Goal: Transaction & Acquisition: Purchase product/service

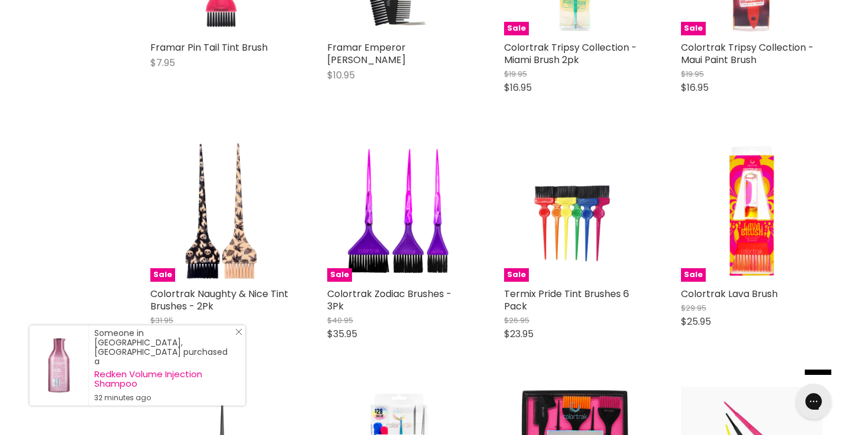
scroll to position [2585, 1]
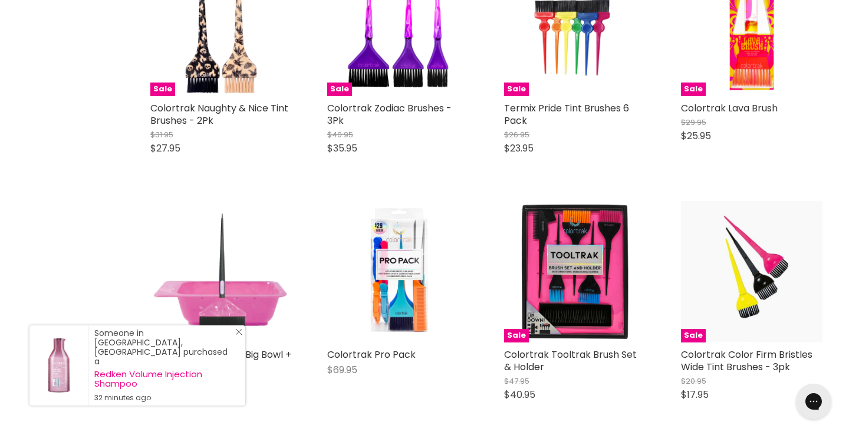
scroll to position [2741, 0]
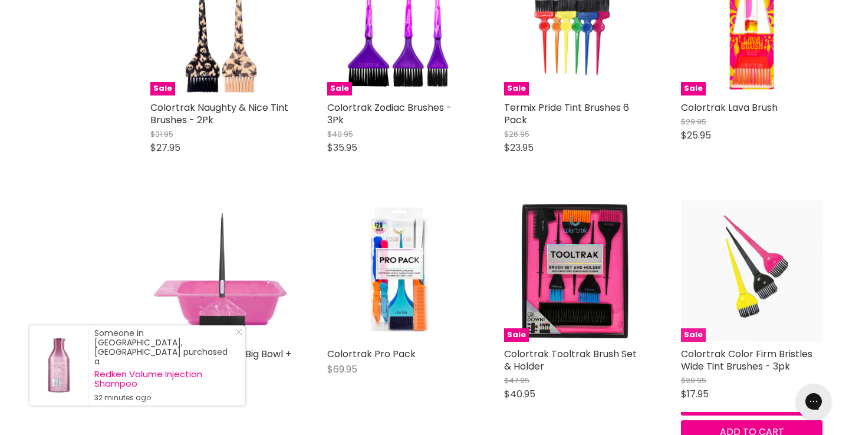
click at [748, 281] on img "Main content" at bounding box center [751, 270] width 141 height 141
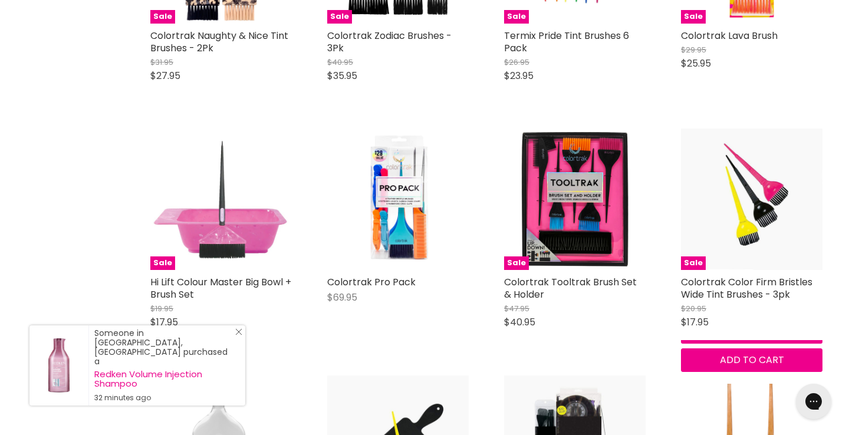
click at [239, 335] on line "Close Icon" at bounding box center [239, 332] width 6 height 6
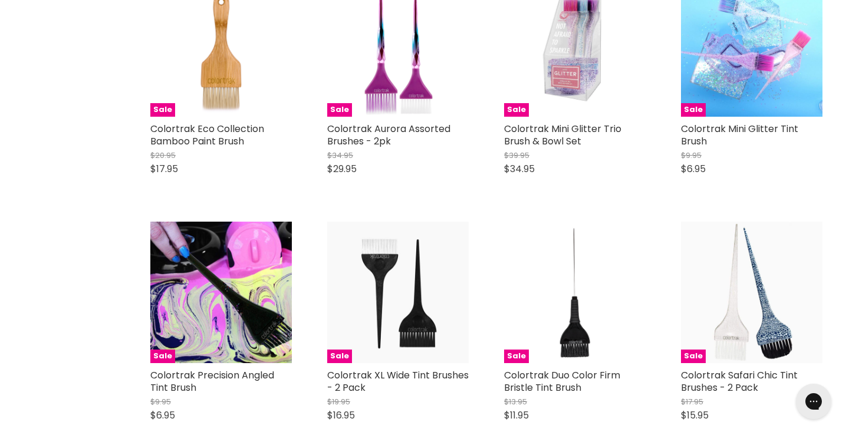
scroll to position [3464, 0]
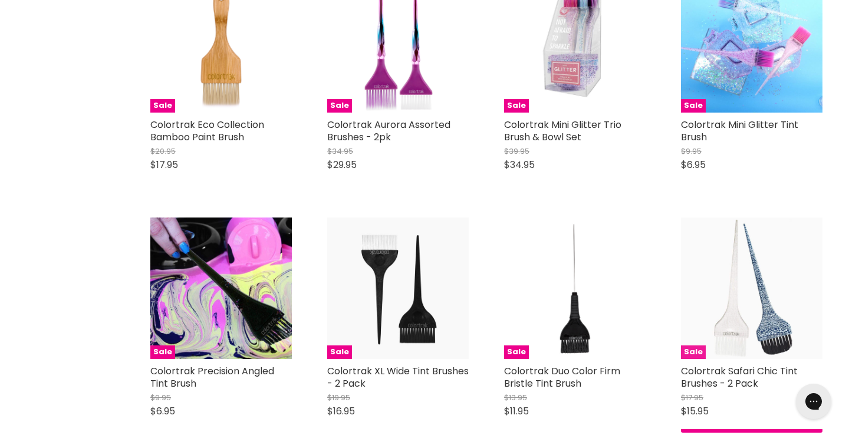
click at [761, 312] on img "Main content" at bounding box center [751, 287] width 141 height 141
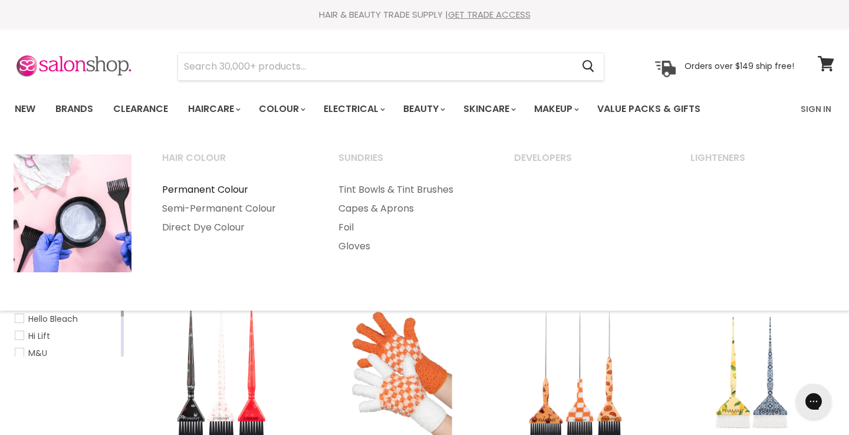
click at [220, 190] on link "Permanent Colour" at bounding box center [234, 189] width 174 height 19
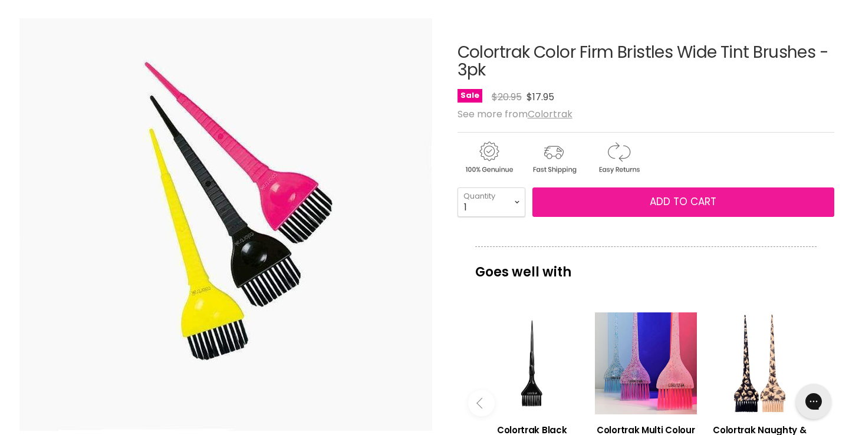
click at [656, 203] on span "Add to cart" at bounding box center [683, 202] width 67 height 14
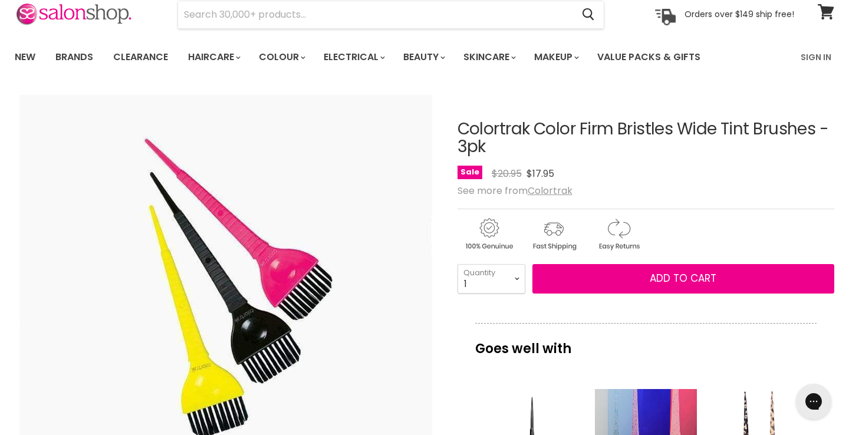
scroll to position [51, 0]
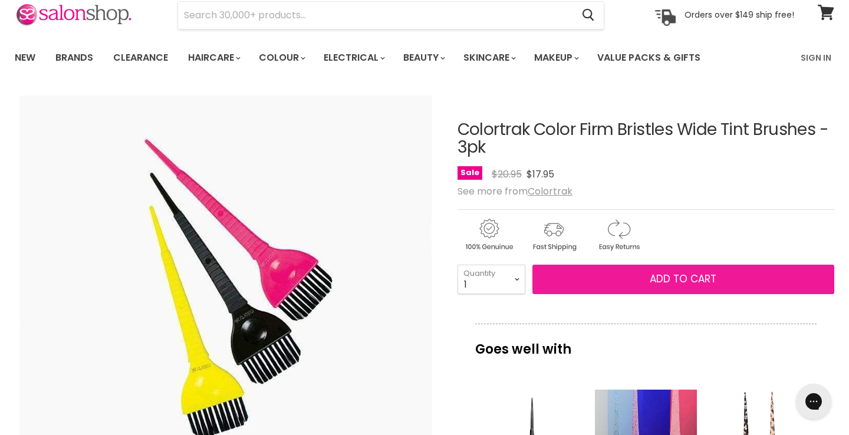
click at [702, 281] on span "Add to cart" at bounding box center [683, 279] width 67 height 14
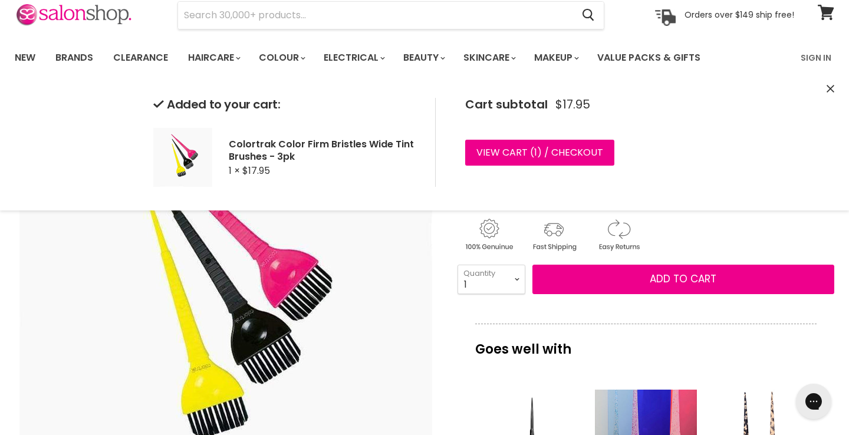
click at [446, 306] on article "Click or scroll to zoom Tap or pinch to zoom Click or scroll to zoom" at bounding box center [424, 414] width 819 height 647
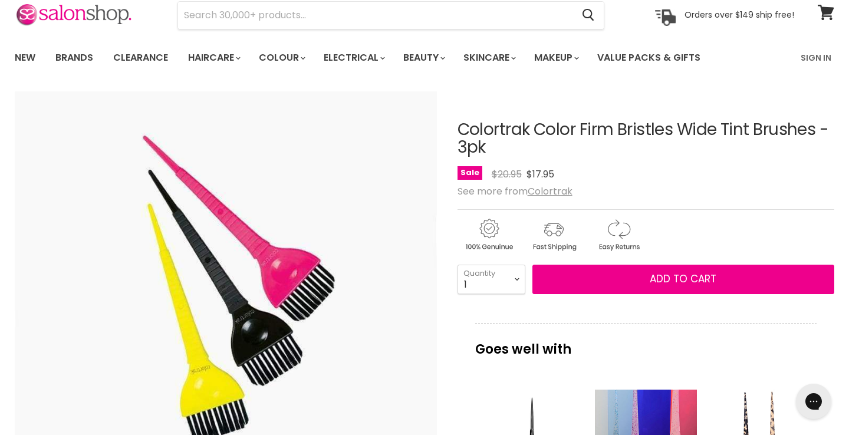
scroll to position [142, 0]
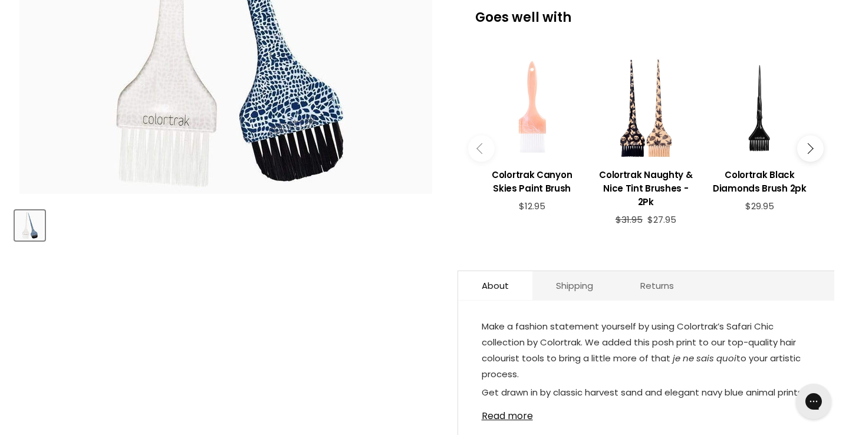
scroll to position [374, 0]
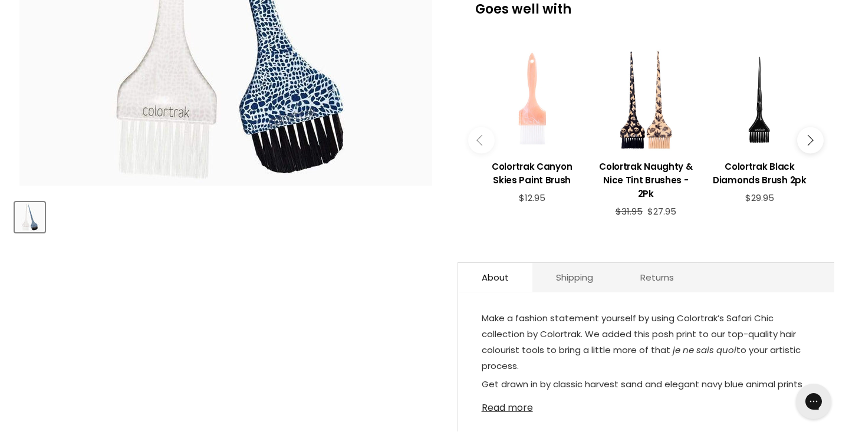
click at [495, 407] on link "Read more" at bounding box center [646, 404] width 329 height 18
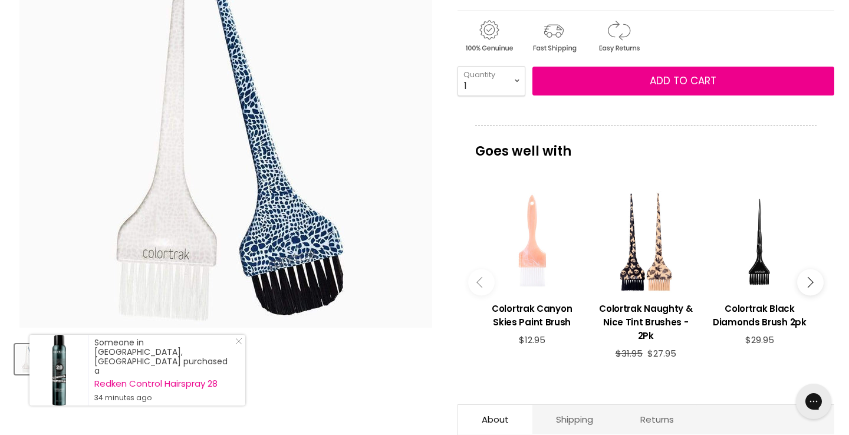
scroll to position [252, 0]
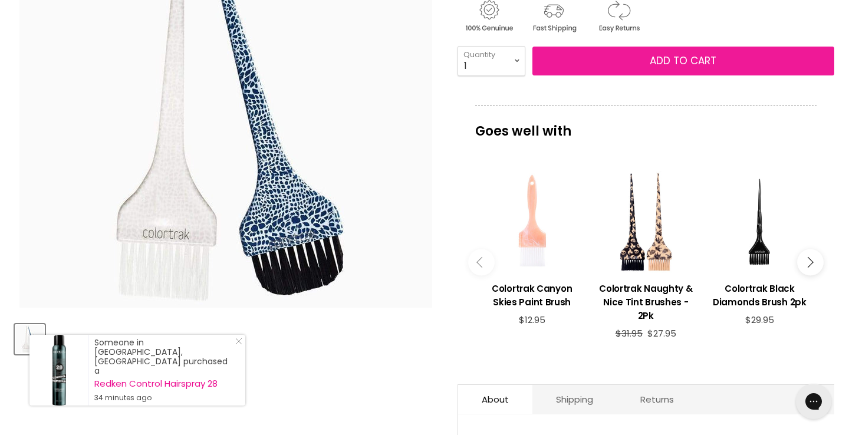
click at [678, 55] on span "Add to cart" at bounding box center [683, 61] width 67 height 14
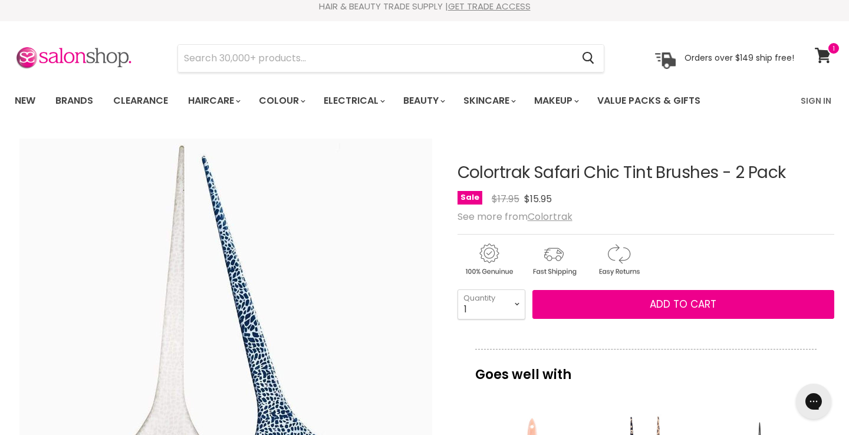
scroll to position [11, 0]
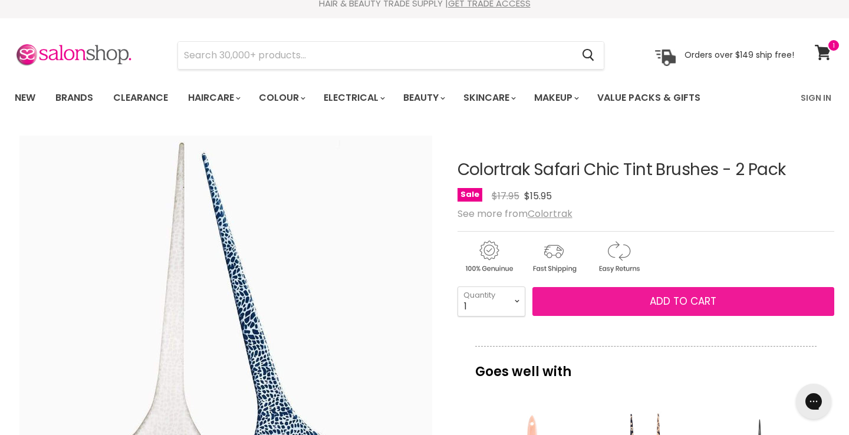
click at [678, 304] on span "Add to cart" at bounding box center [683, 301] width 67 height 14
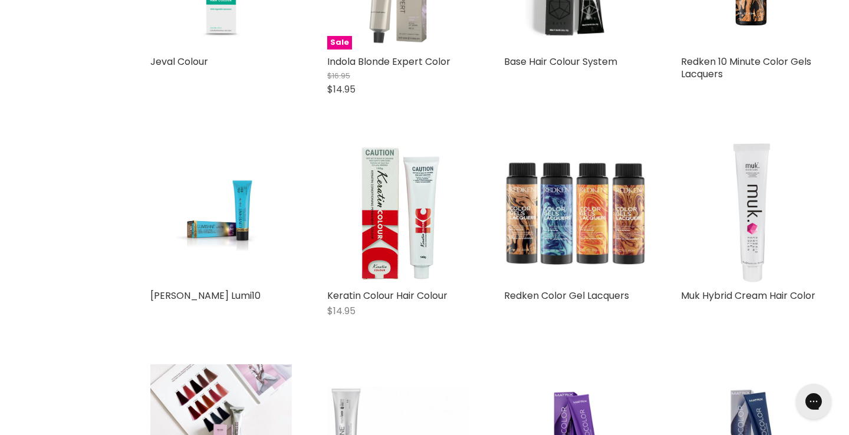
scroll to position [849, 0]
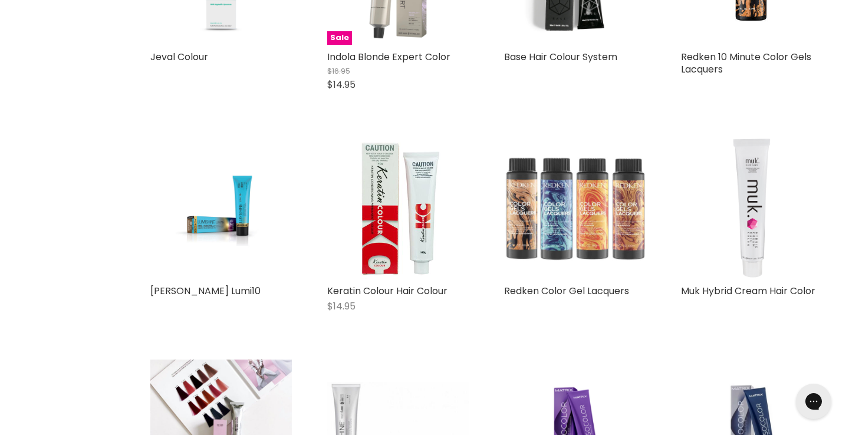
click at [574, 197] on img "Main content" at bounding box center [574, 207] width 141 height 141
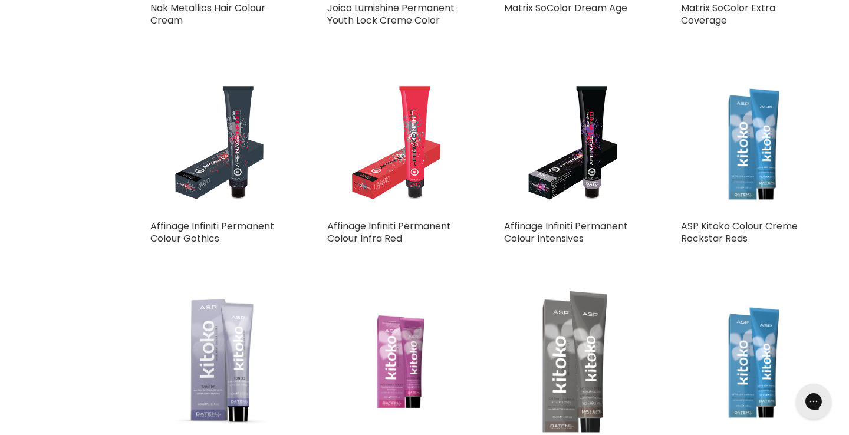
scroll to position [1355, 0]
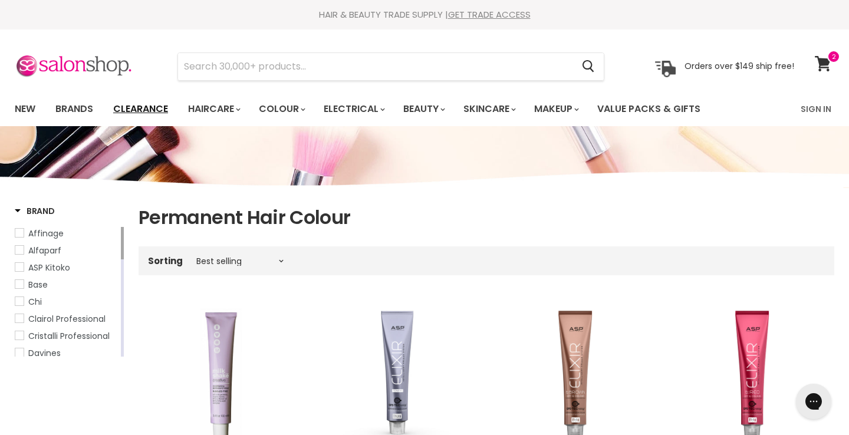
click at [146, 106] on link "Clearance" at bounding box center [140, 109] width 72 height 25
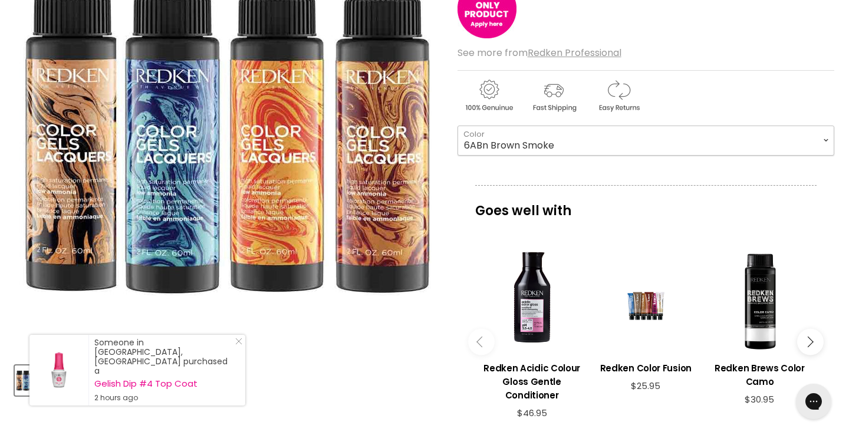
select select "6ABn Brown Smoke"
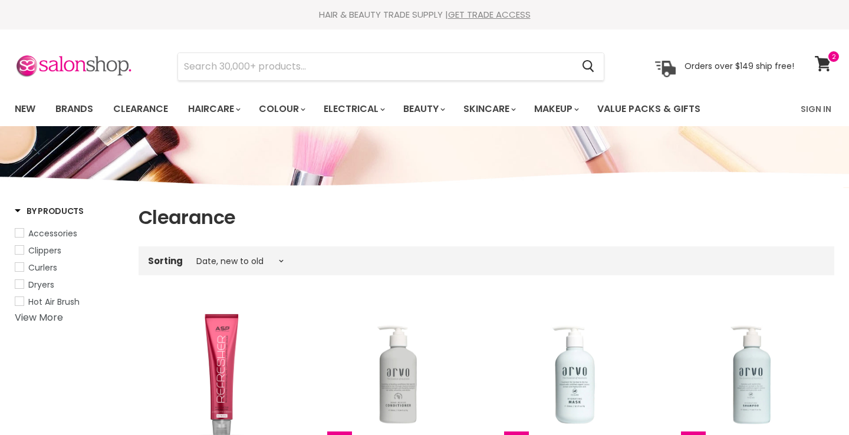
select select "created-descending"
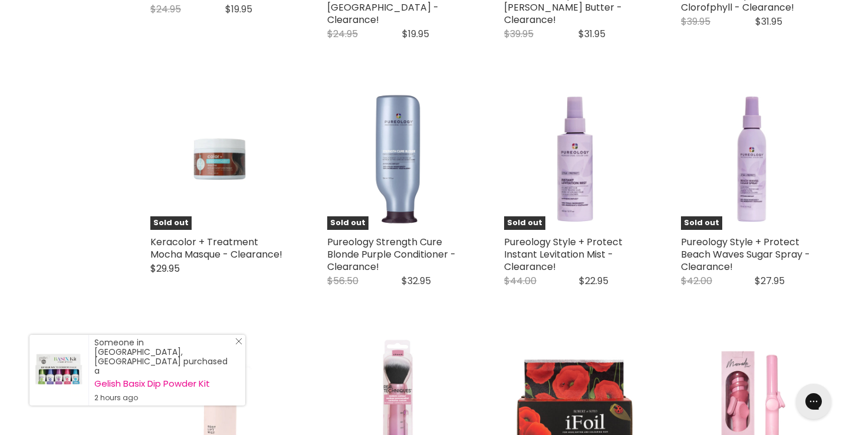
scroll to position [2366, 0]
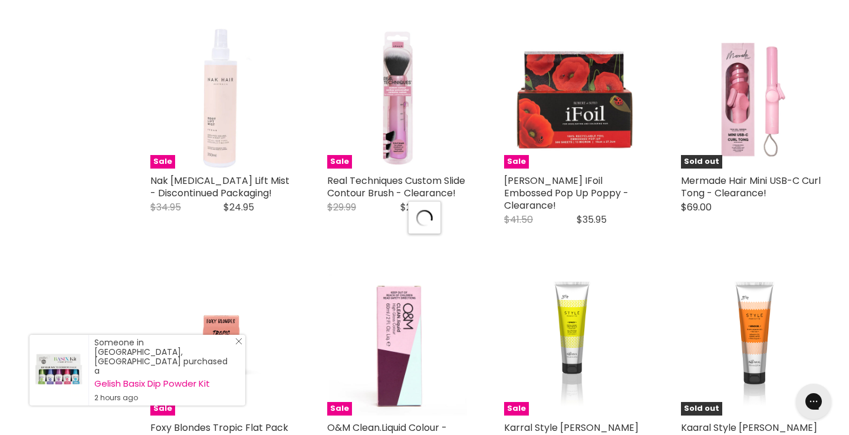
scroll to position [2776, 0]
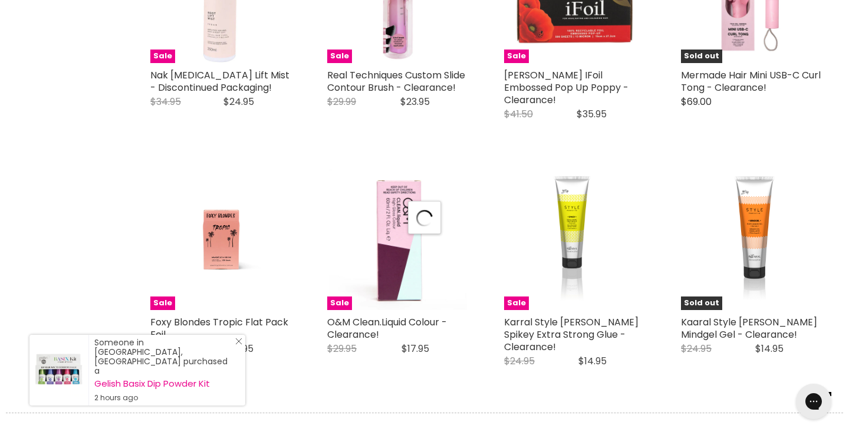
select select "created-descending"
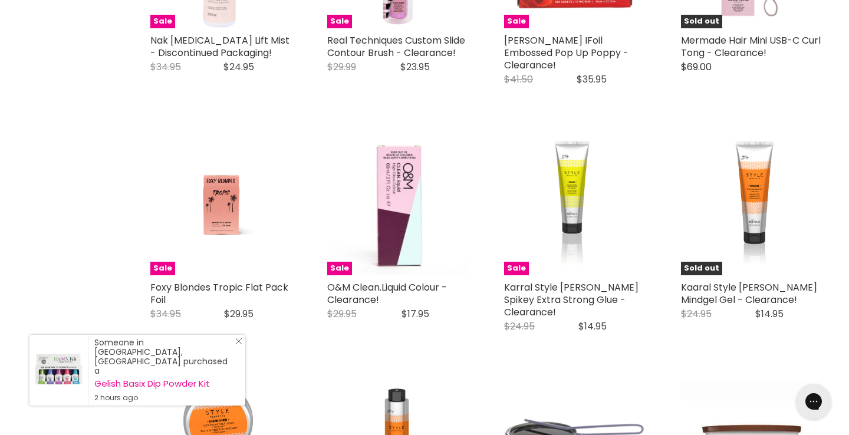
scroll to position [2812, 0]
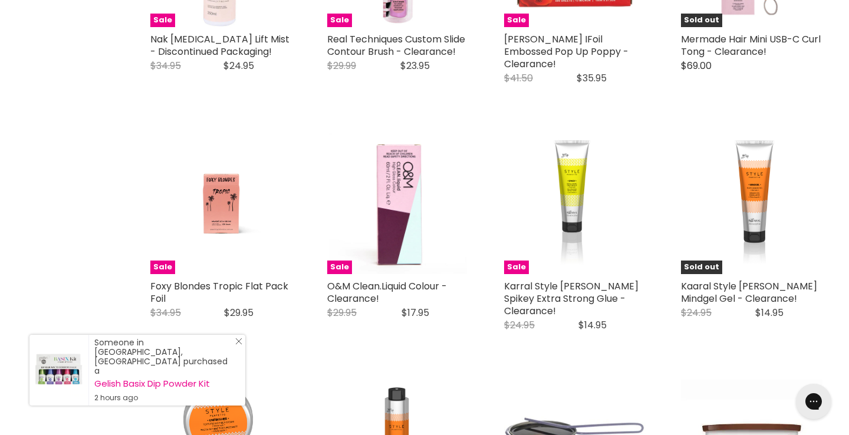
click at [238, 345] on icon "Close Icon" at bounding box center [238, 341] width 7 height 7
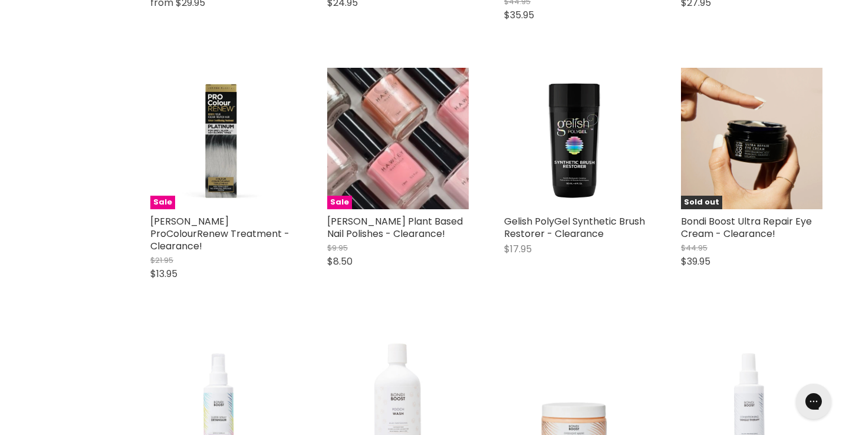
scroll to position [4938, 0]
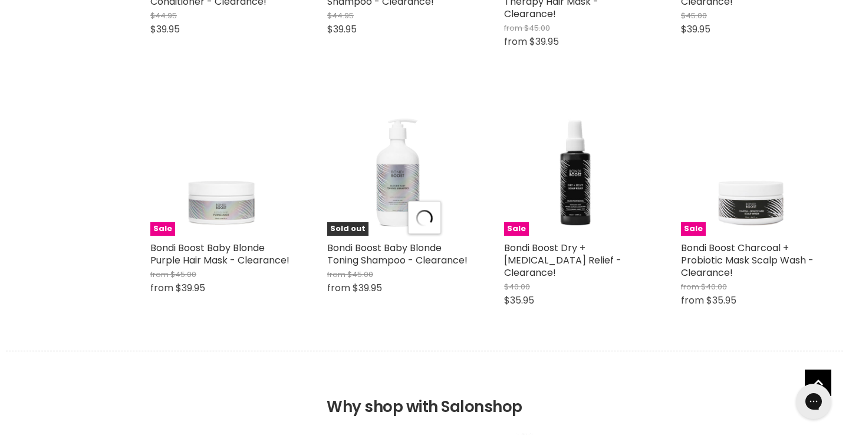
select select "created-descending"
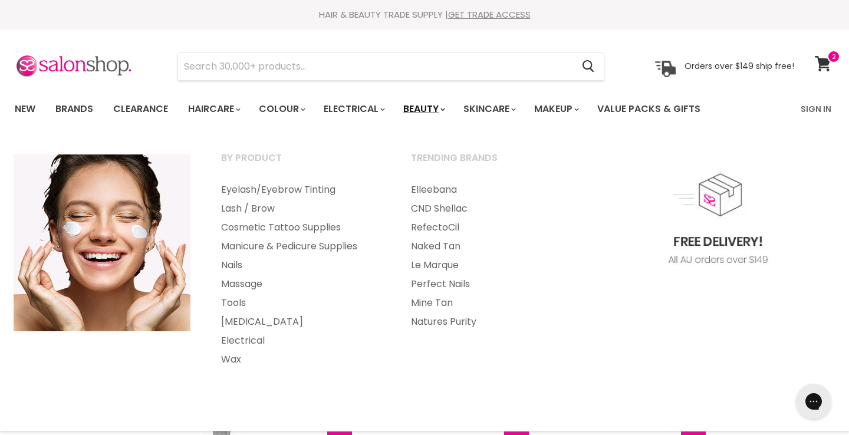
click at [430, 103] on link "Beauty" at bounding box center [423, 109] width 58 height 25
click at [273, 192] on link "Eyelash/Eyebrow Tinting" at bounding box center [299, 189] width 187 height 19
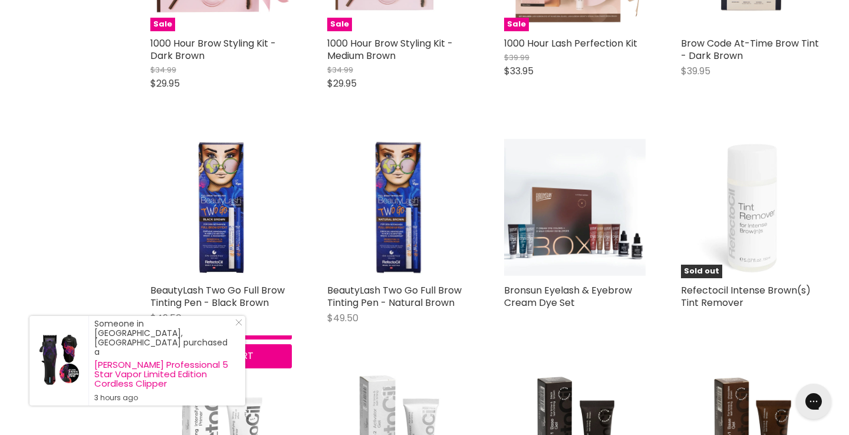
scroll to position [416, 0]
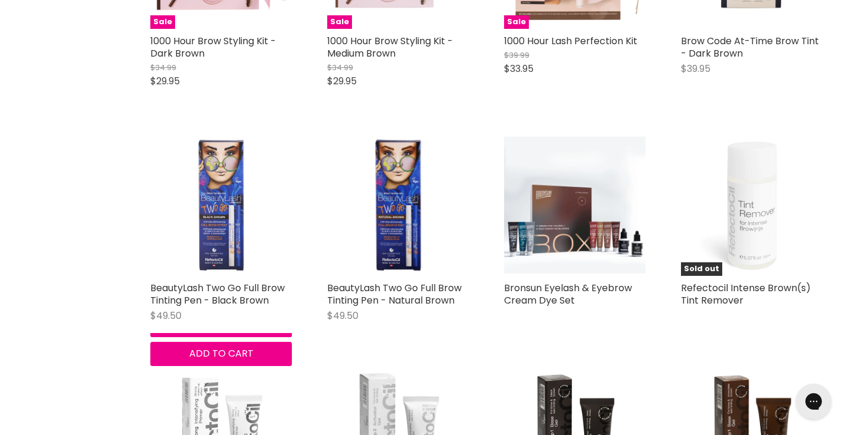
click at [219, 228] on img "Main content" at bounding box center [220, 204] width 141 height 141
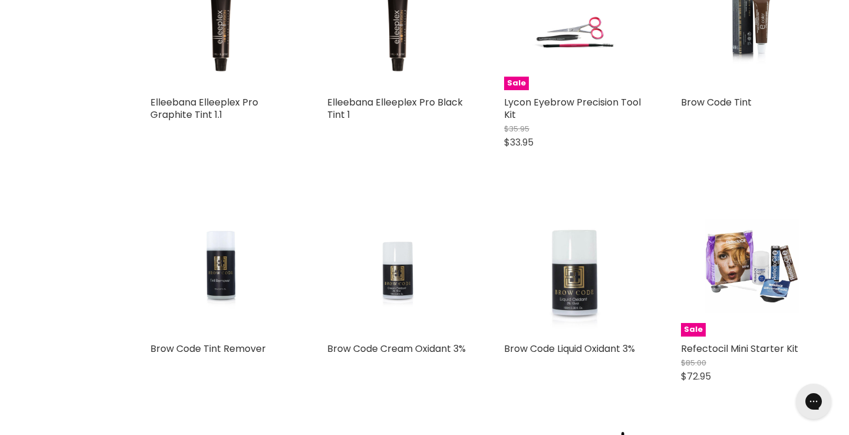
scroll to position [2368, 0]
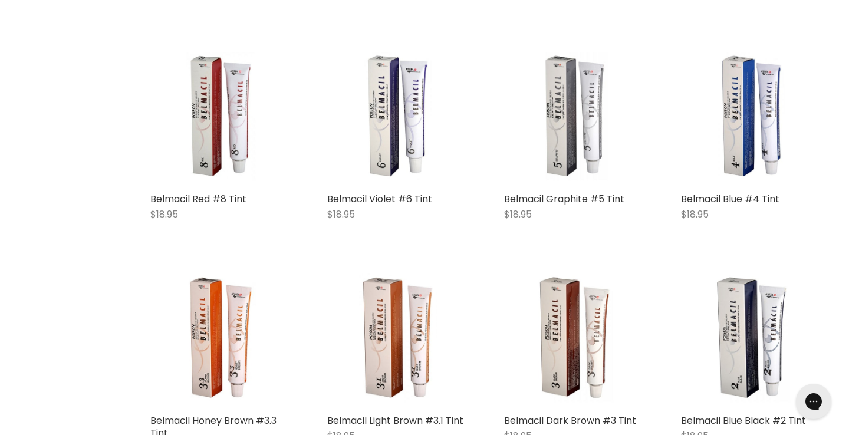
scroll to position [3613, 0]
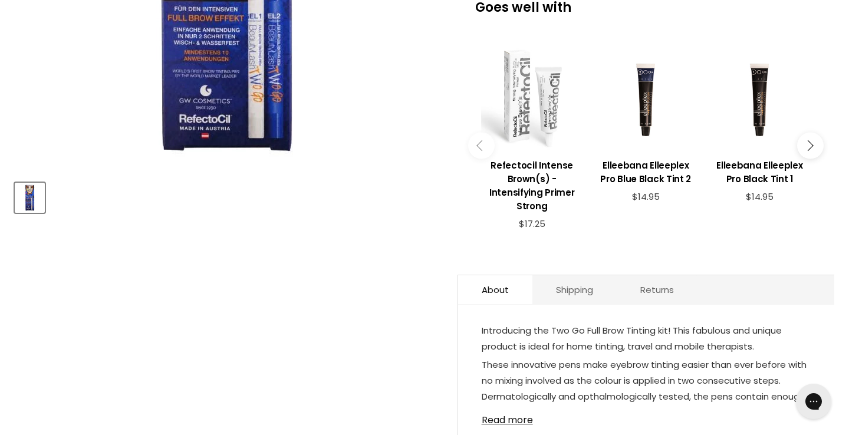
scroll to position [394, 0]
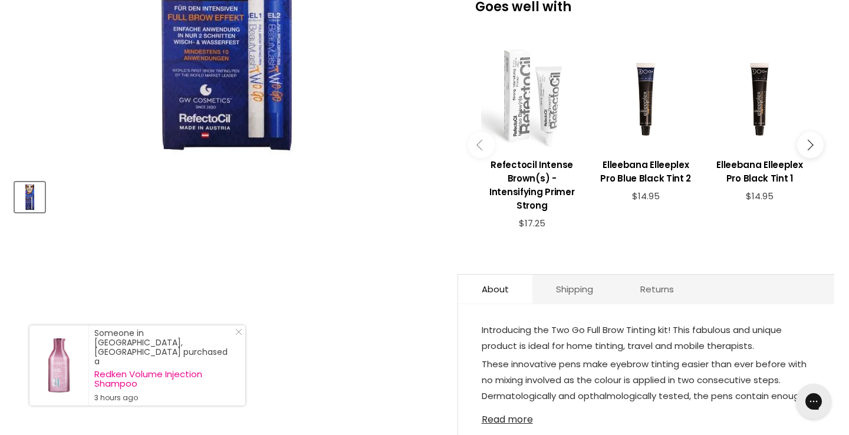
click at [510, 407] on link "Read more" at bounding box center [646, 416] width 329 height 18
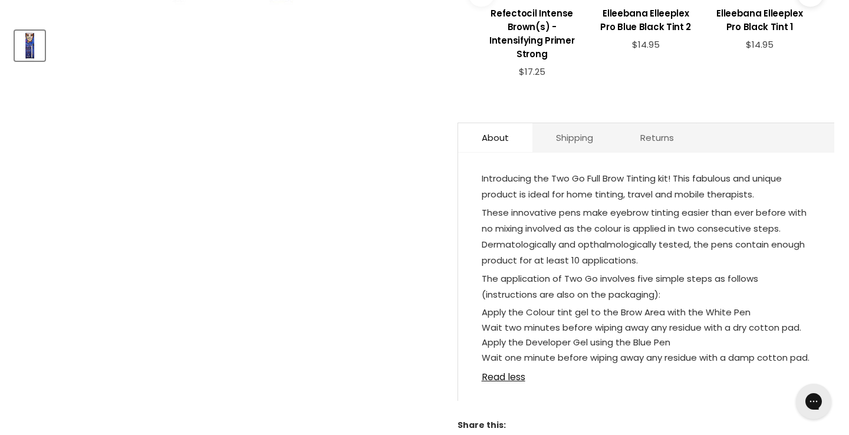
scroll to position [546, 0]
click at [506, 364] on link "Read less" at bounding box center [646, 373] width 329 height 18
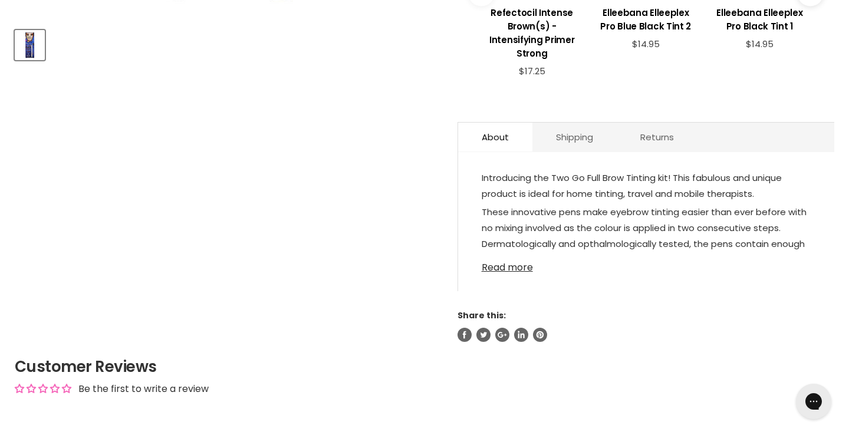
click at [506, 255] on link "Read more" at bounding box center [646, 264] width 329 height 18
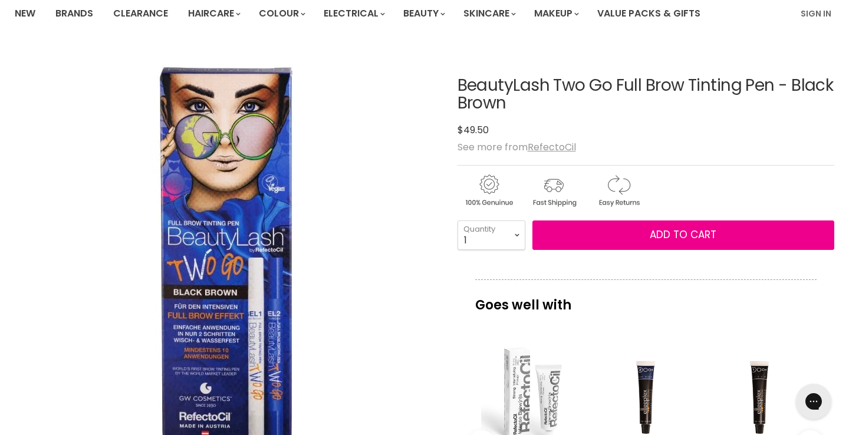
scroll to position [95, 0]
